Goal: Task Accomplishment & Management: Manage account settings

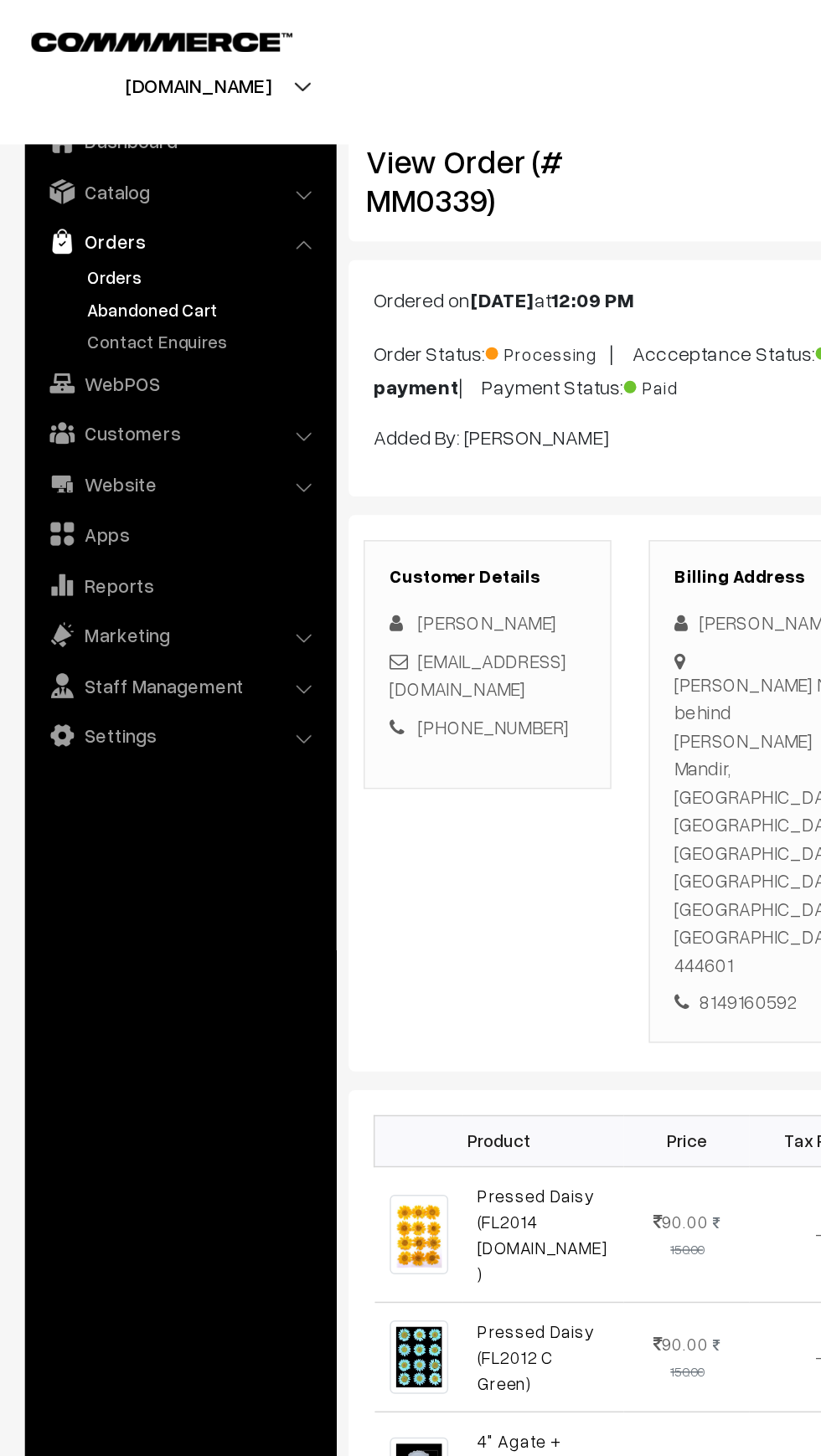
click at [59, 206] on link "Abandoned Cart" at bounding box center [137, 208] width 166 height 18
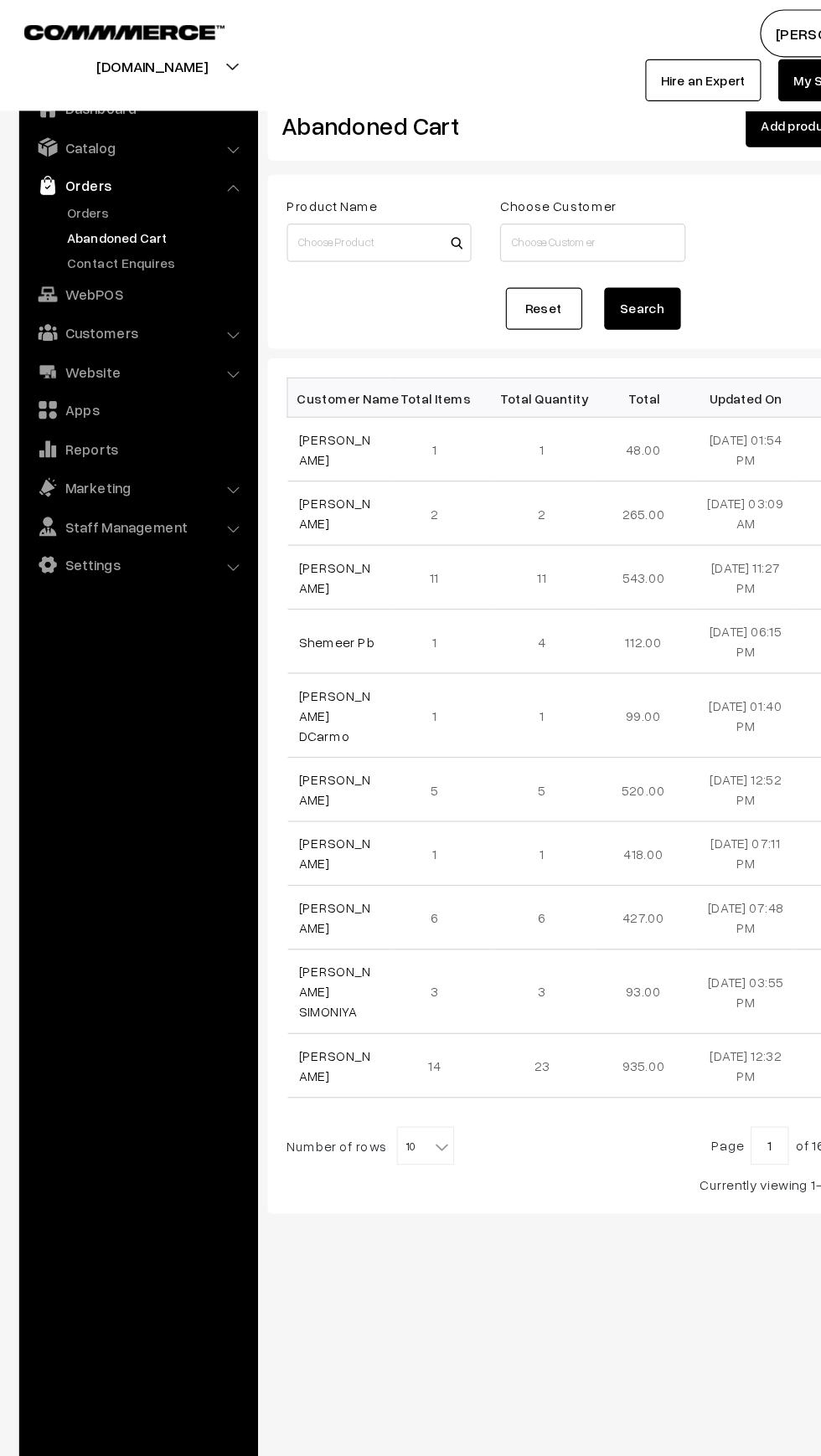
click at [63, 206] on link "Abandoned Cart" at bounding box center [137, 208] width 166 height 18
click at [57, 172] on link "Orders" at bounding box center [121, 162] width 200 height 30
click at [73, 179] on link "Orders" at bounding box center [137, 186] width 166 height 18
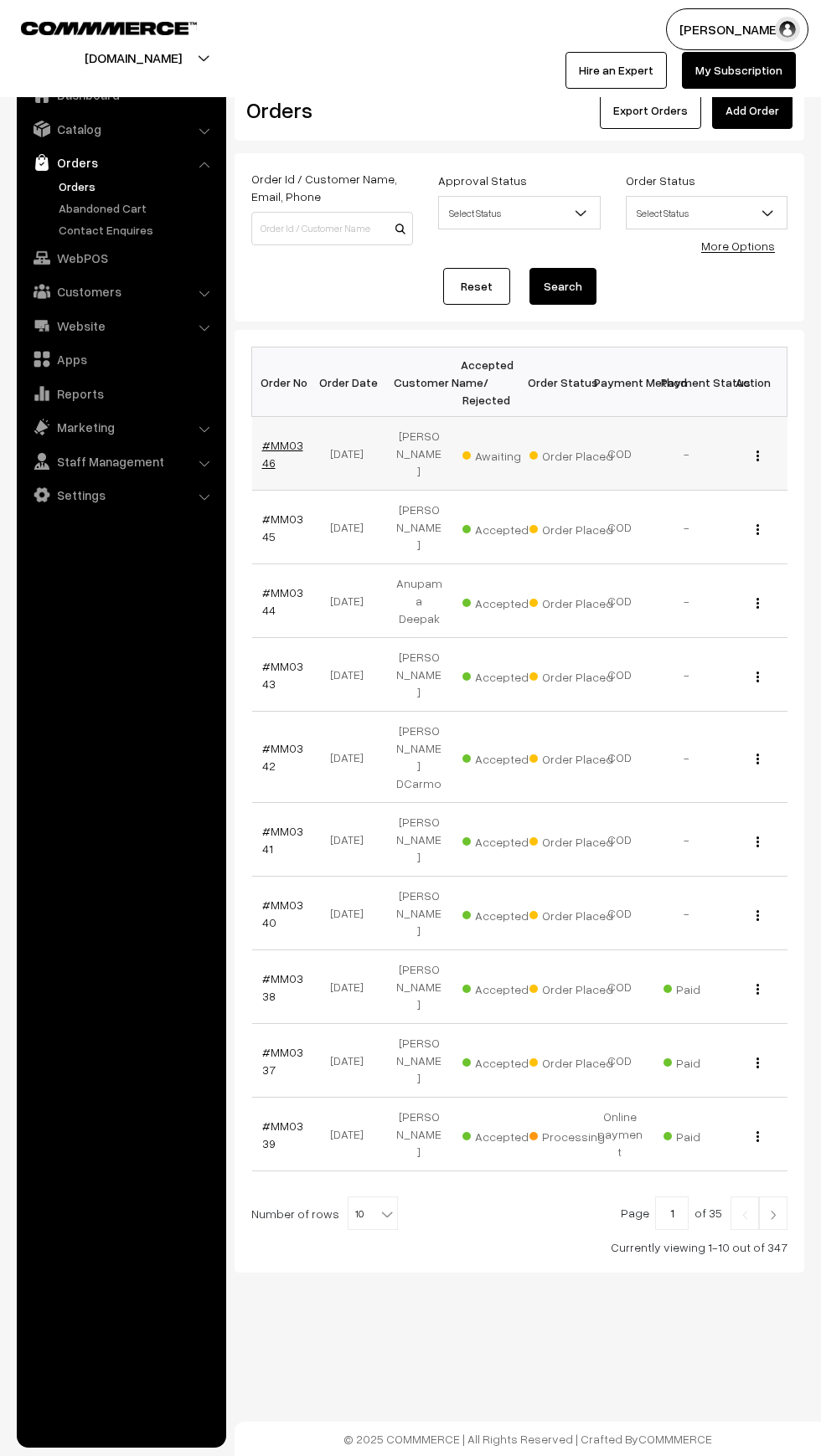
click at [265, 452] on link "#MM0346" at bounding box center [283, 454] width 41 height 31
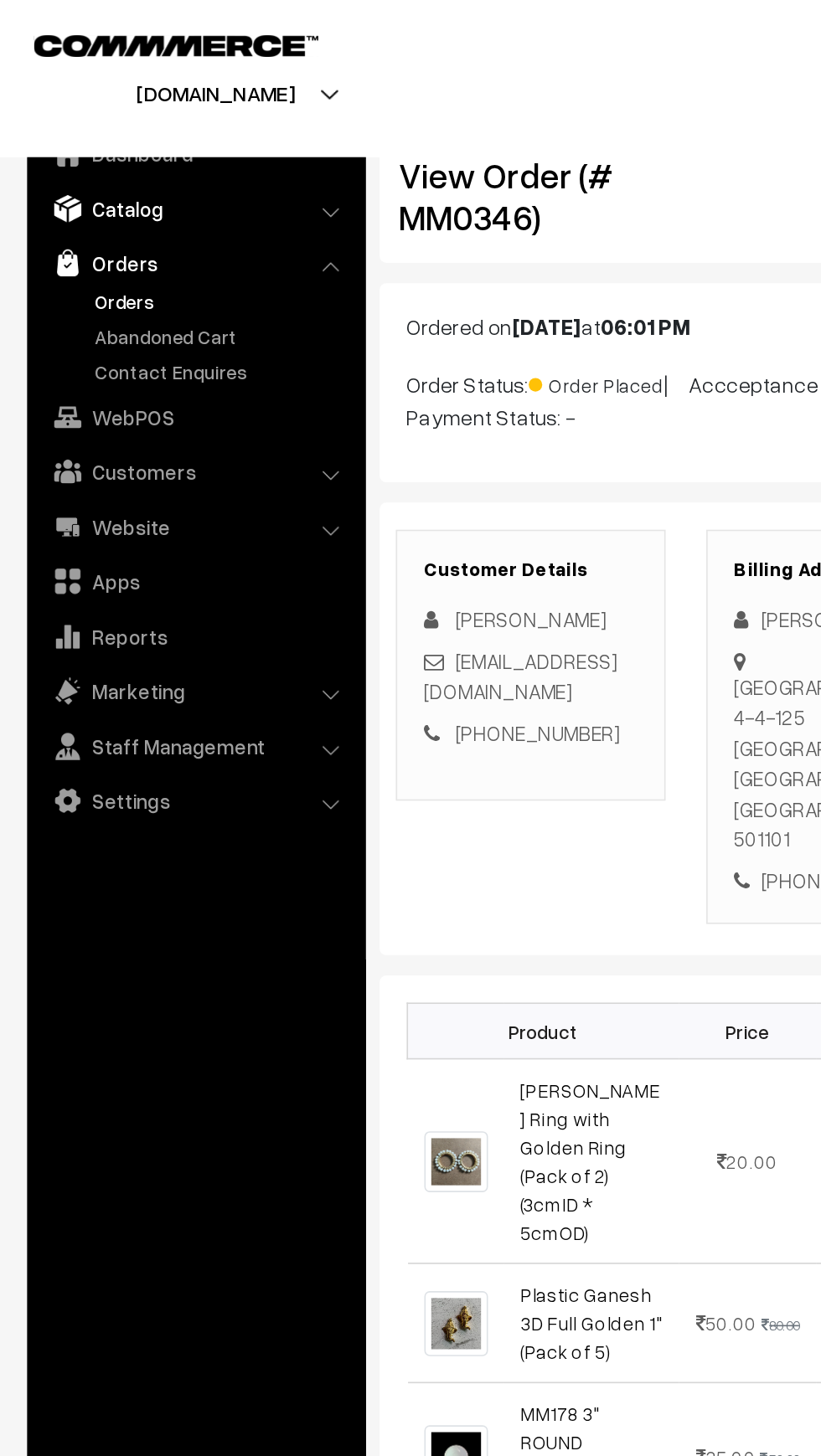
click at [59, 126] on link "Catalog" at bounding box center [121, 128] width 200 height 30
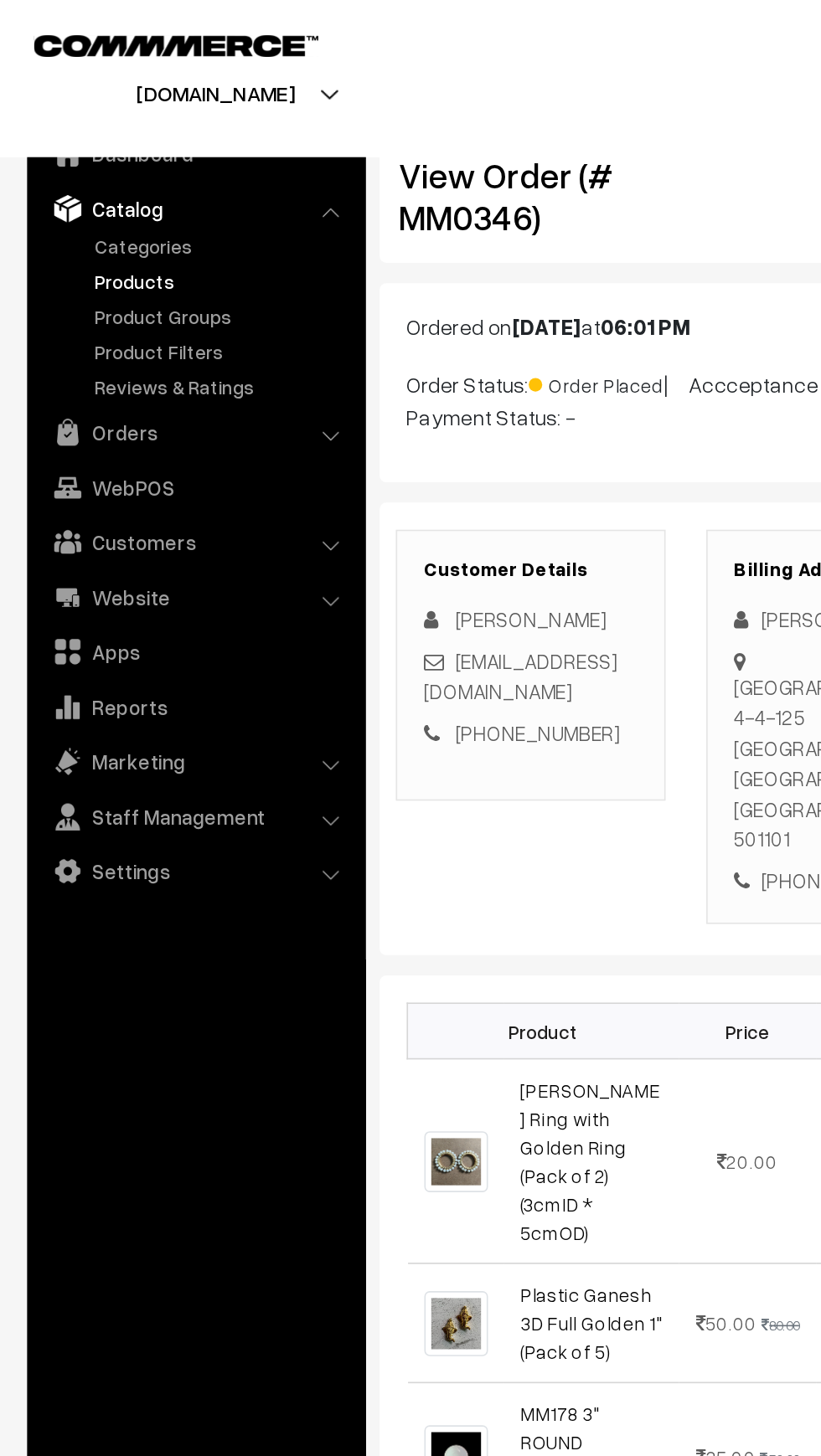
click at [61, 170] on link "Products" at bounding box center [137, 173] width 166 height 18
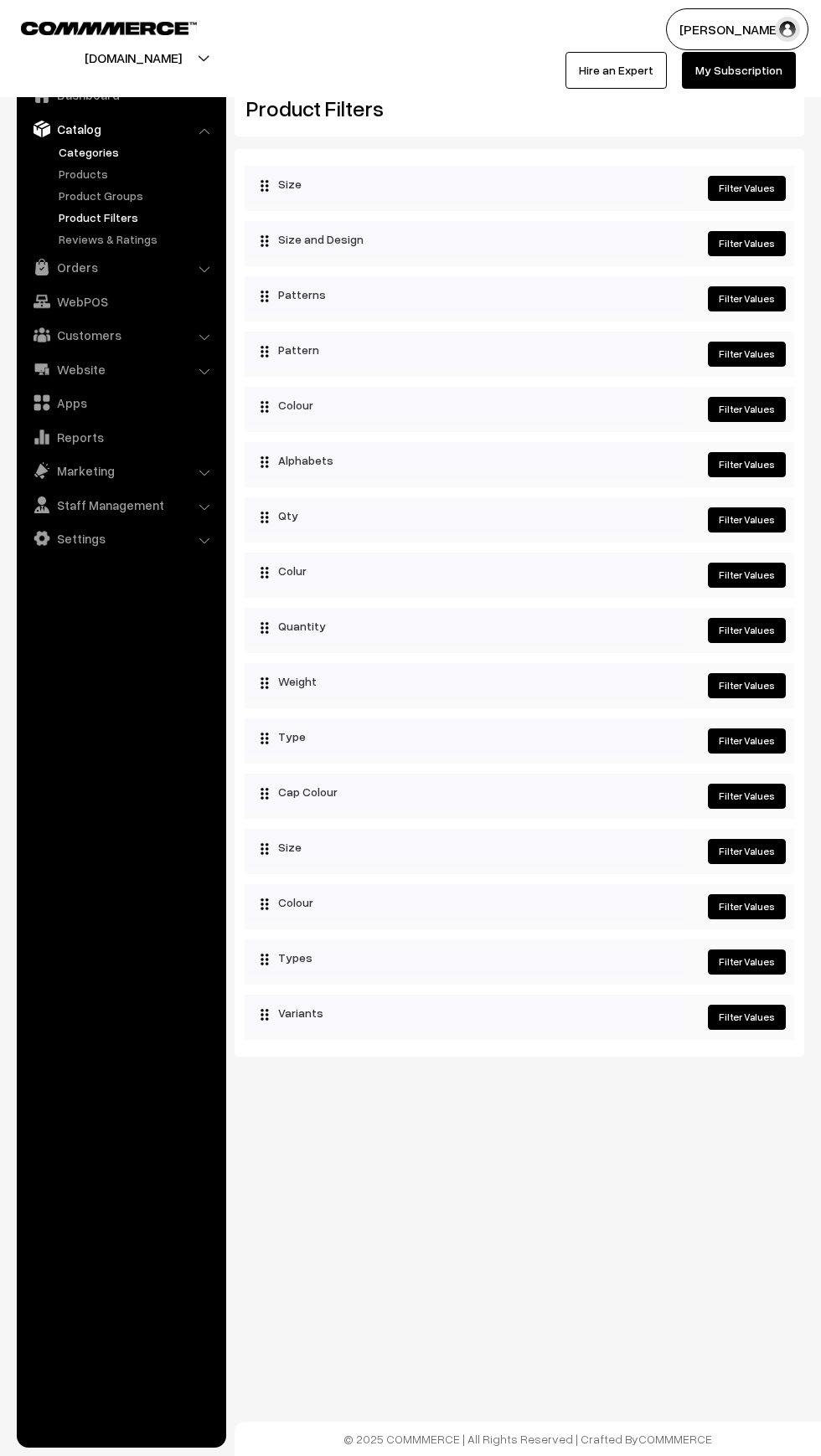
click at [61, 155] on link "Categories" at bounding box center [137, 152] width 166 height 18
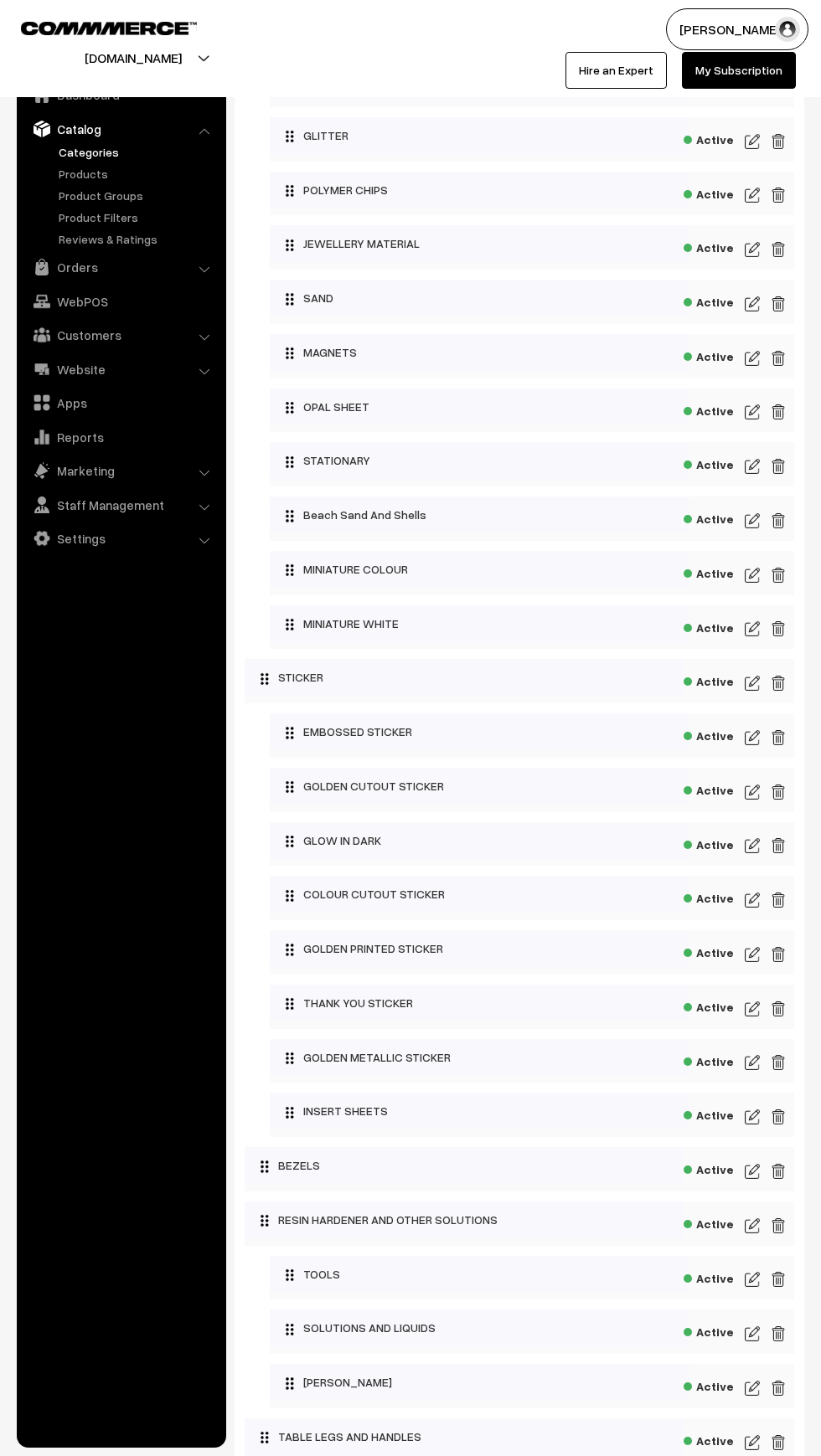
scroll to position [1227, 0]
